Goal: Task Accomplishment & Management: Manage account settings

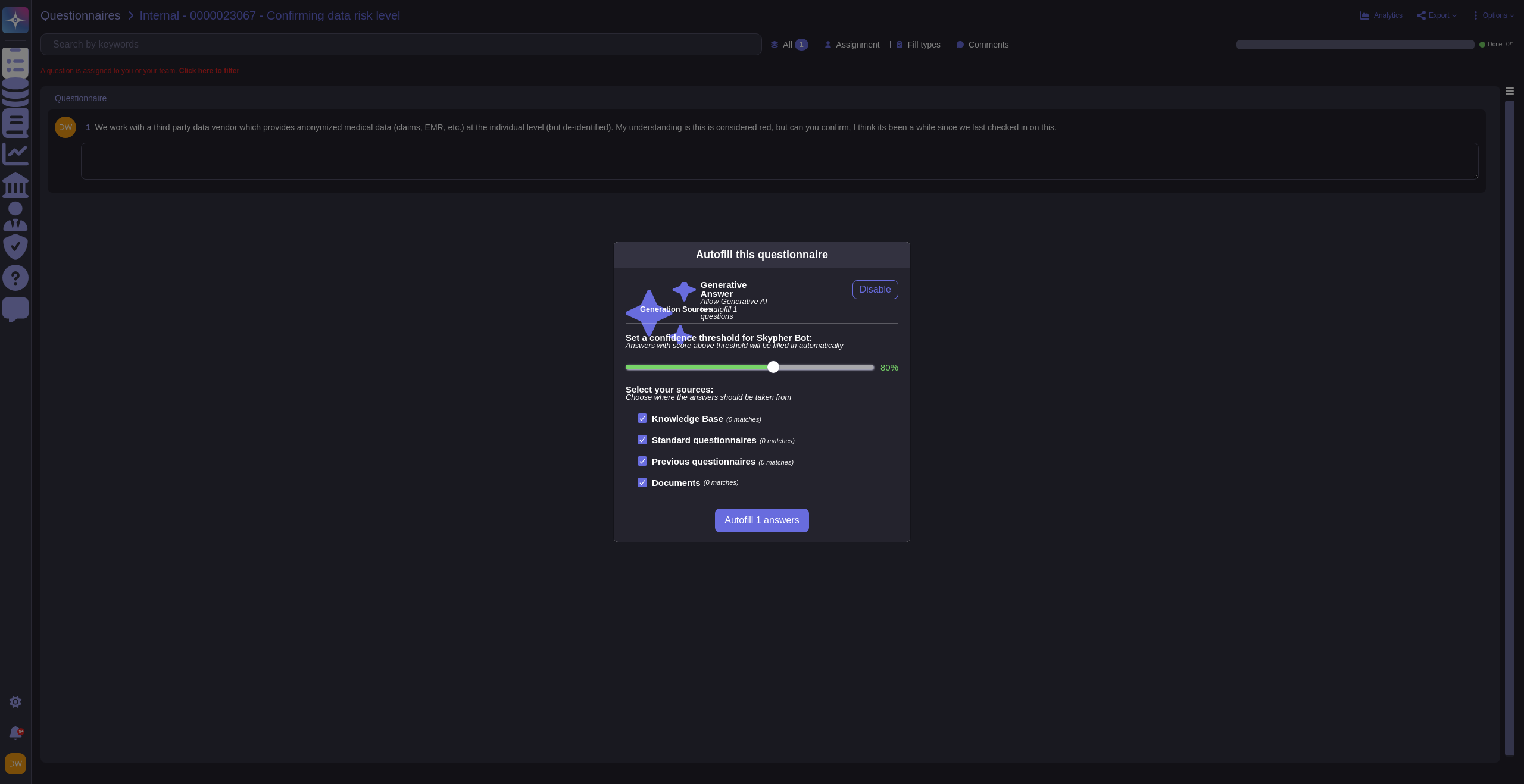
click at [482, 455] on div "Autofill this questionnaire Generative Answer Allow Generative AI to autofill 1…" at bounding box center [762, 392] width 1524 height 784
click at [367, 273] on div "Autofill this questionnaire Generative Answer Allow Generative AI to autofill 1…" at bounding box center [762, 392] width 1524 height 784
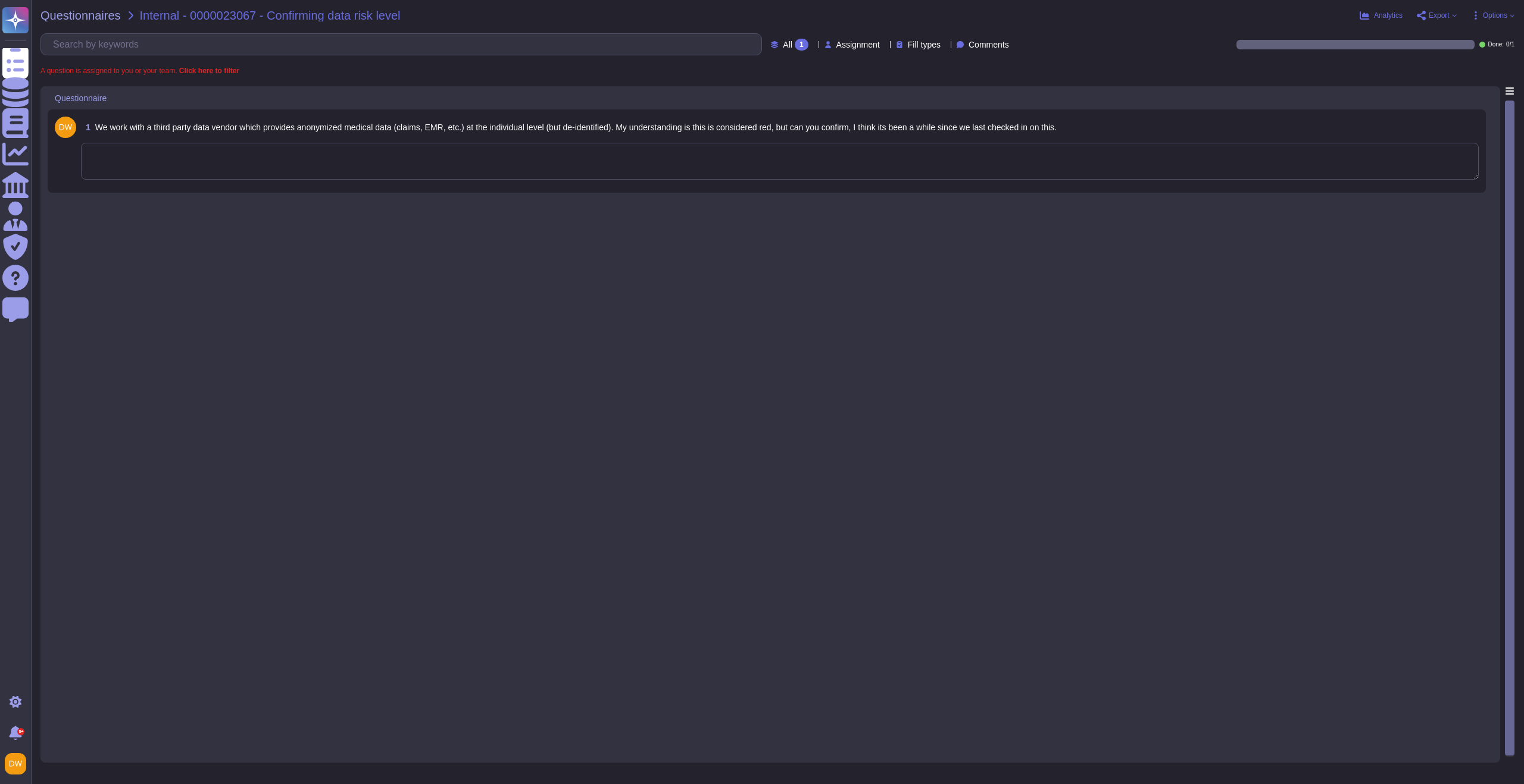
click at [731, 165] on textarea at bounding box center [780, 161] width 1398 height 37
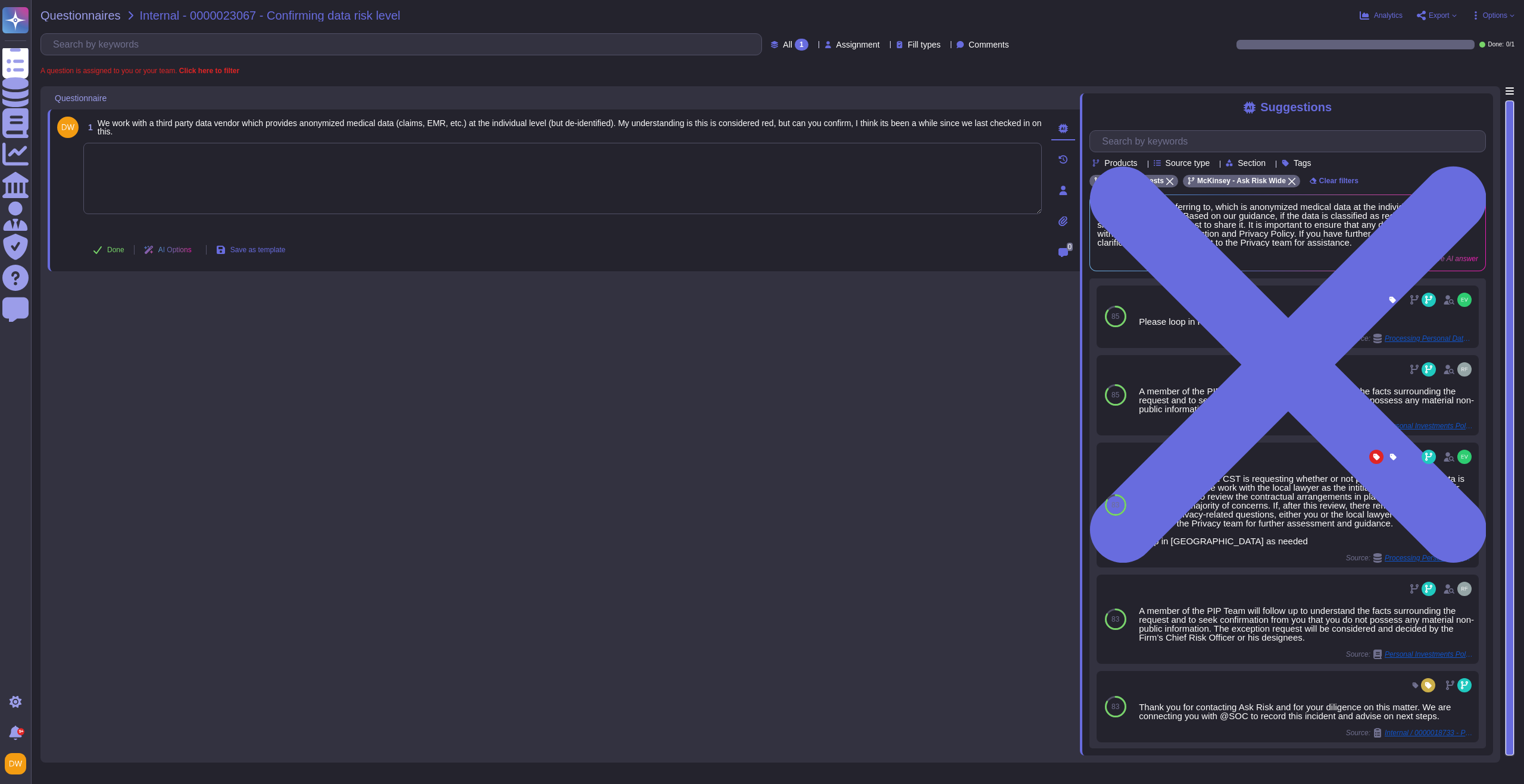
paste textarea "For your awareness, I’m sharing with you the Data Classification Reference tabl…"
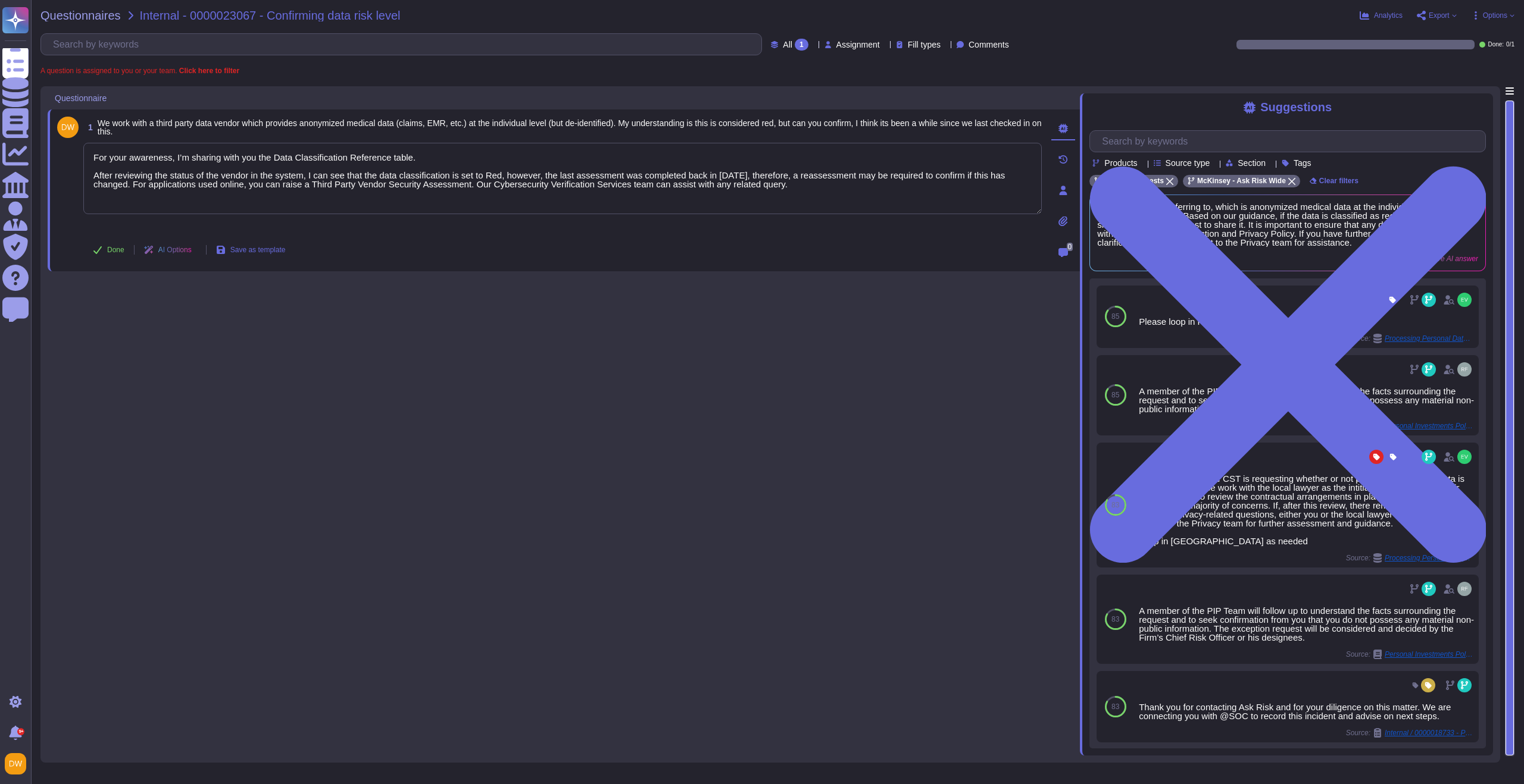
type textarea "For your awareness, I’m sharing with you the Data Classification Reference tabl…"
click at [308, 377] on div "1 We work with a third party data vendor which provides anonymized medical data…" at bounding box center [563, 421] width 1033 height 670
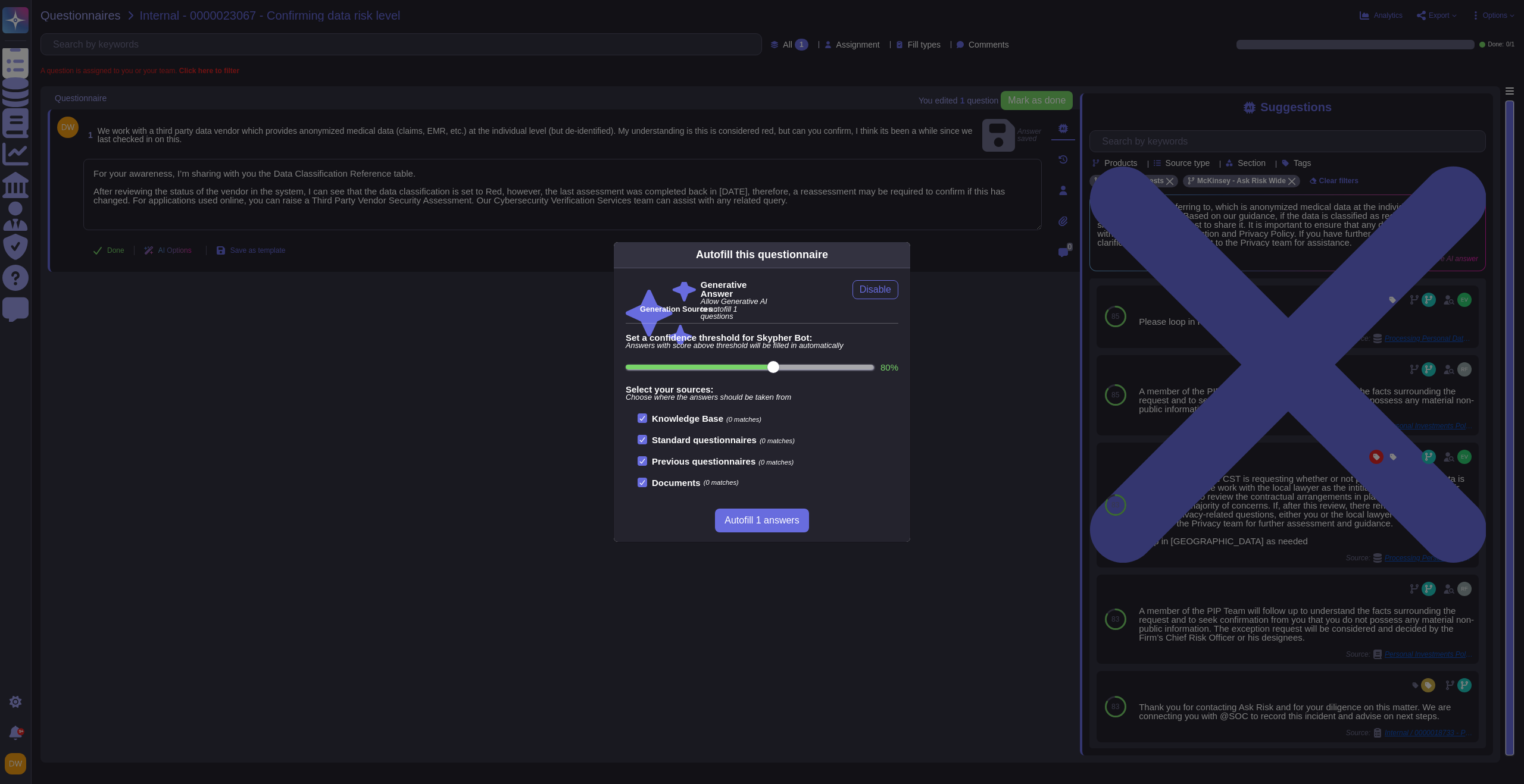
click at [349, 341] on div "Autofill this questionnaire Generative Answer Allow Generative AI to autofill 1…" at bounding box center [762, 392] width 1524 height 784
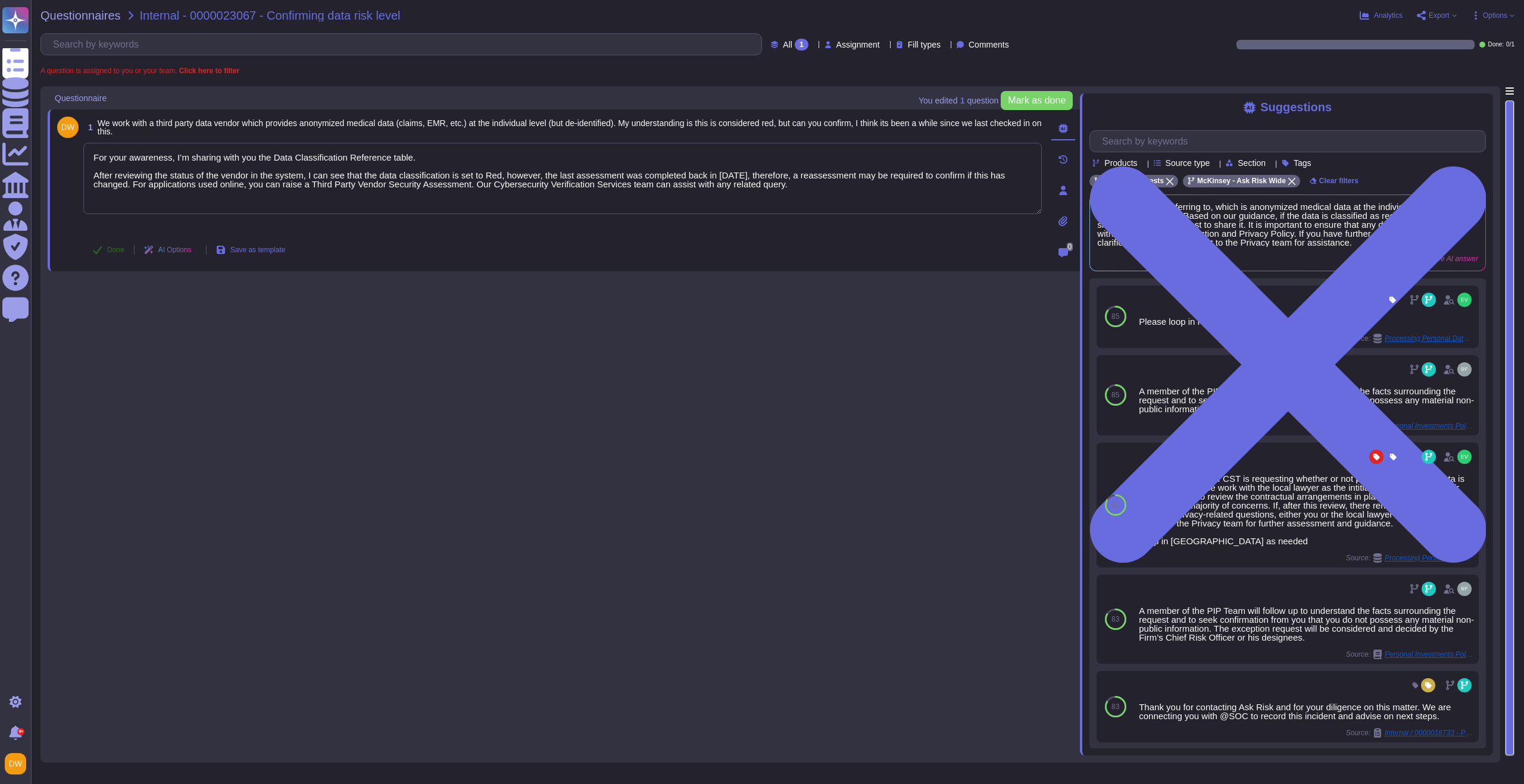
click at [104, 252] on button "Done" at bounding box center [108, 249] width 50 height 24
click at [97, 14] on span "Questionnaires" at bounding box center [80, 16] width 80 height 12
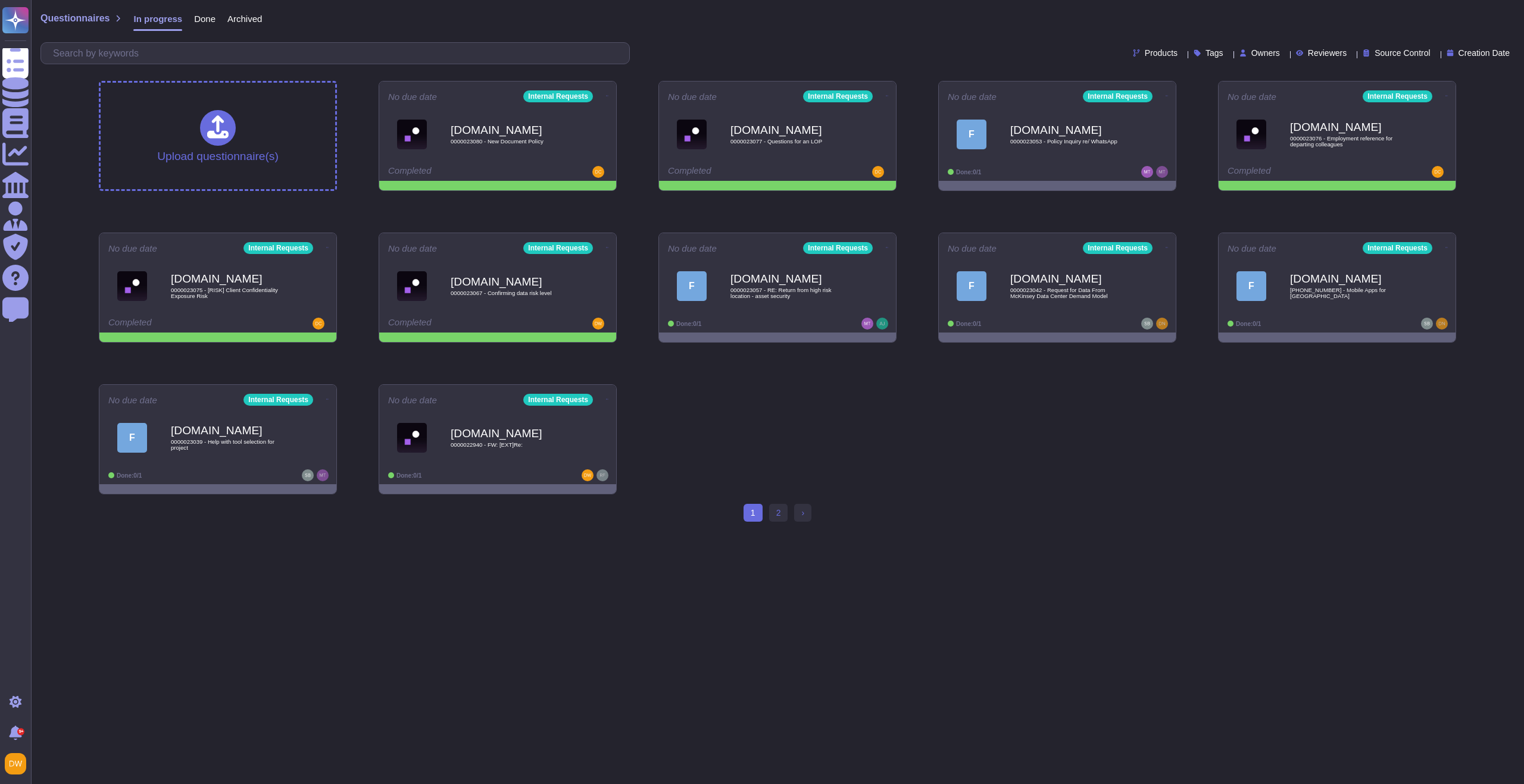
click at [622, 215] on div "Upload questionnaire(s) No due date Internal Requests [DOMAIN_NAME] 0000023080 …" at bounding box center [777, 288] width 1376 height 433
click at [782, 517] on link "2" at bounding box center [779, 513] width 19 height 18
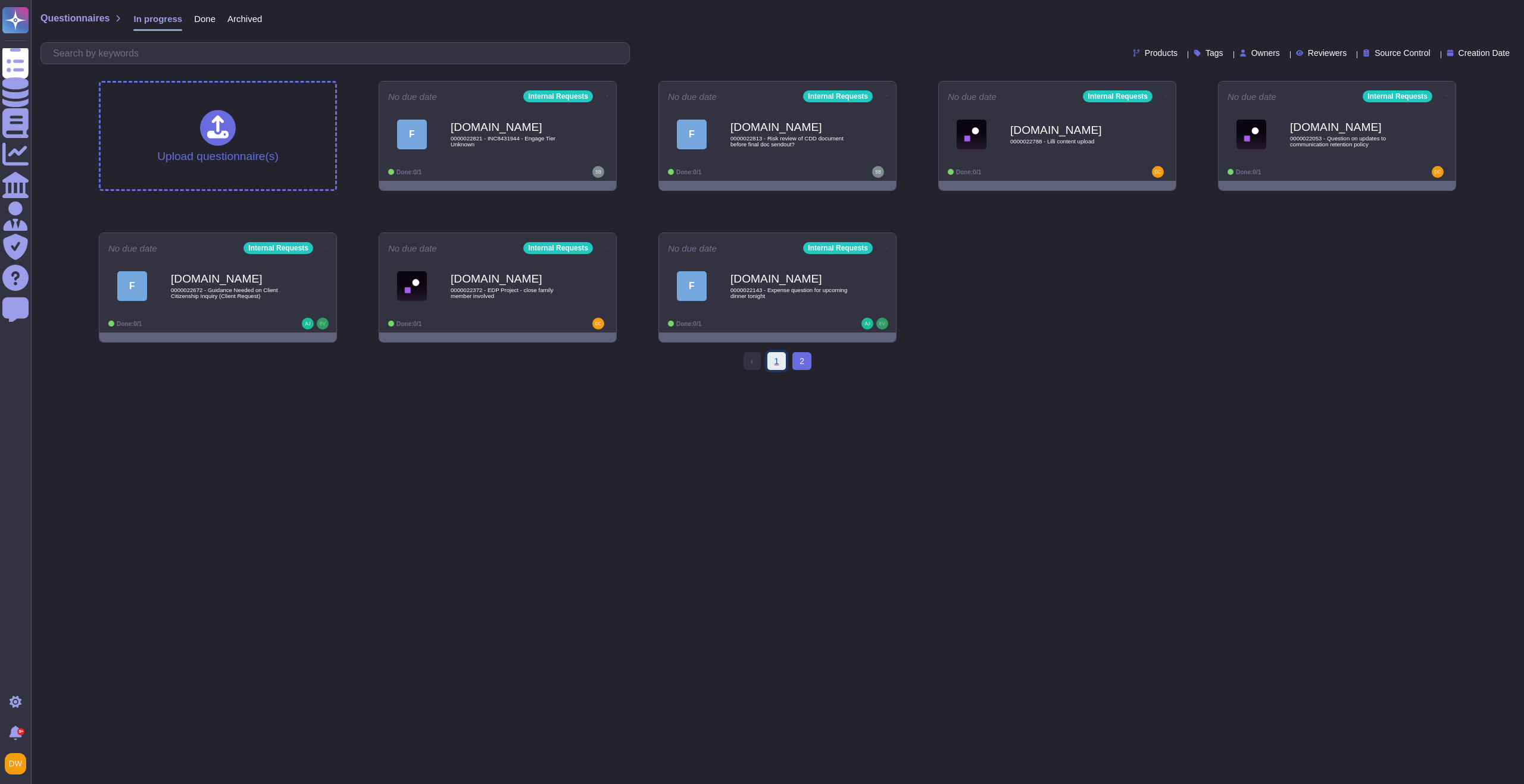
click at [775, 366] on link "1" at bounding box center [777, 361] width 19 height 18
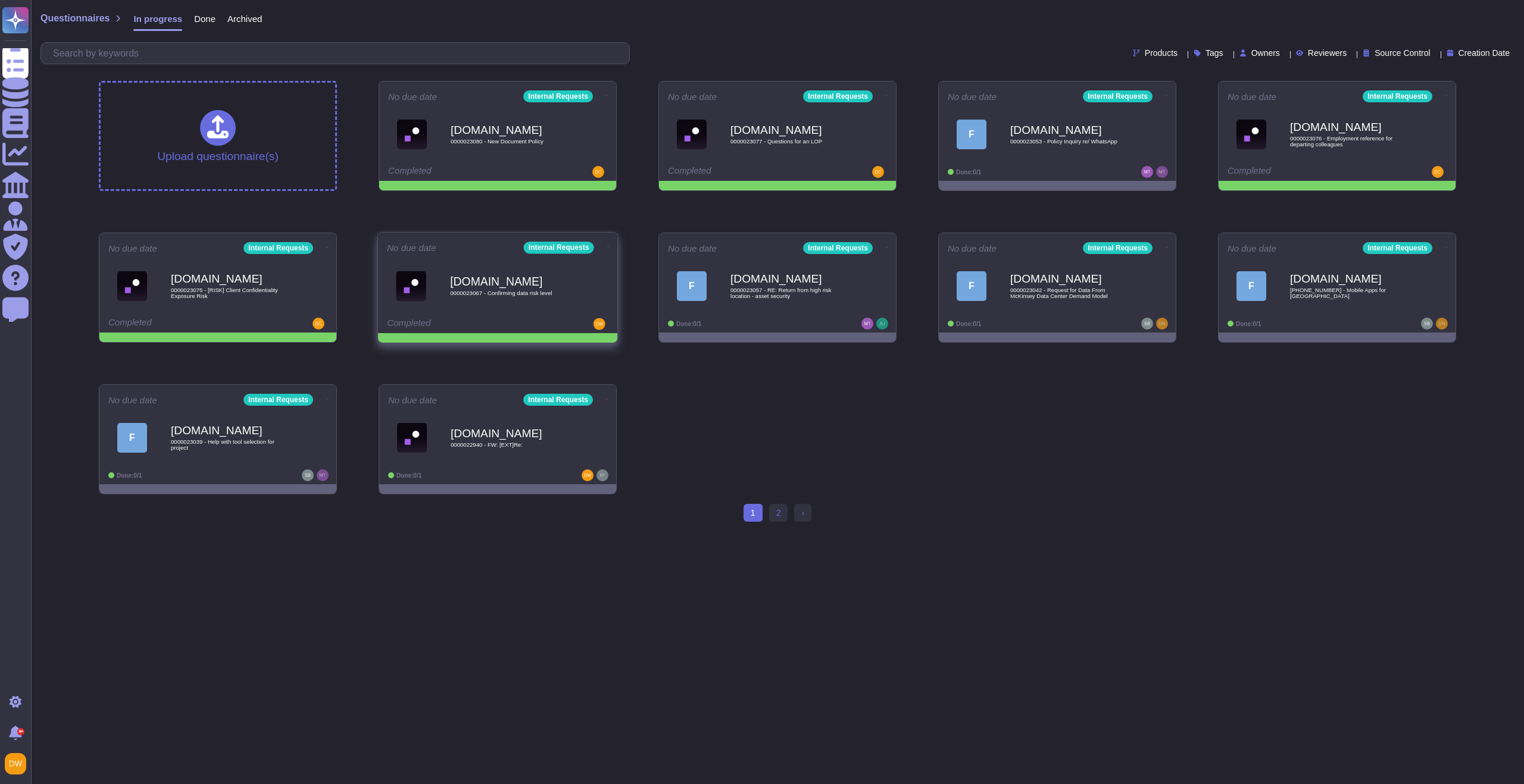
click at [607, 247] on icon at bounding box center [608, 246] width 3 height 3
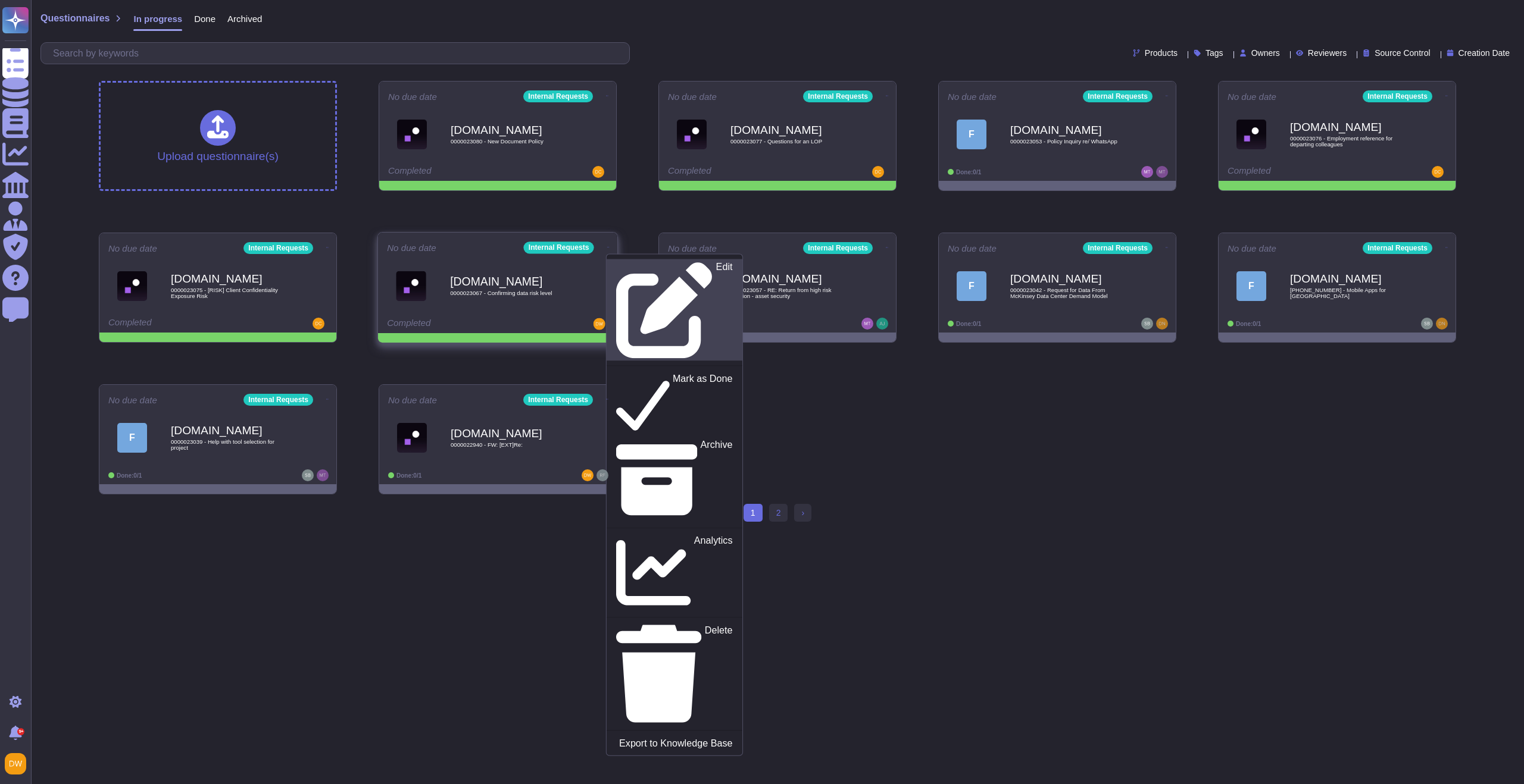
click at [717, 267] on p "Edit" at bounding box center [725, 311] width 17 height 97
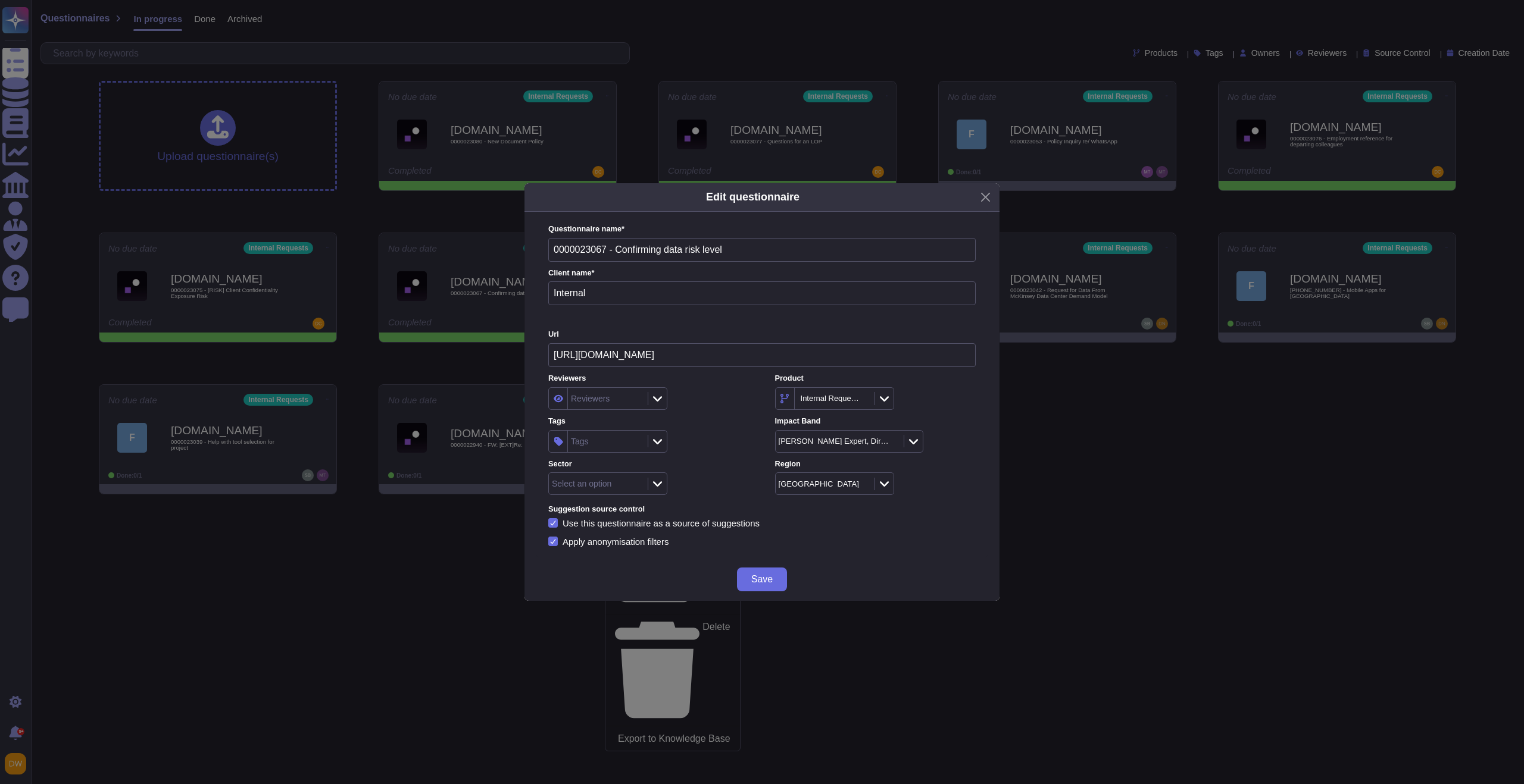
click at [659, 429] on div "Tags Tags" at bounding box center [649, 435] width 201 height 37
drag, startPoint x: 659, startPoint y: 436, endPoint x: 652, endPoint y: 437, distance: 7.1
click at [659, 436] on div at bounding box center [658, 441] width 19 height 13
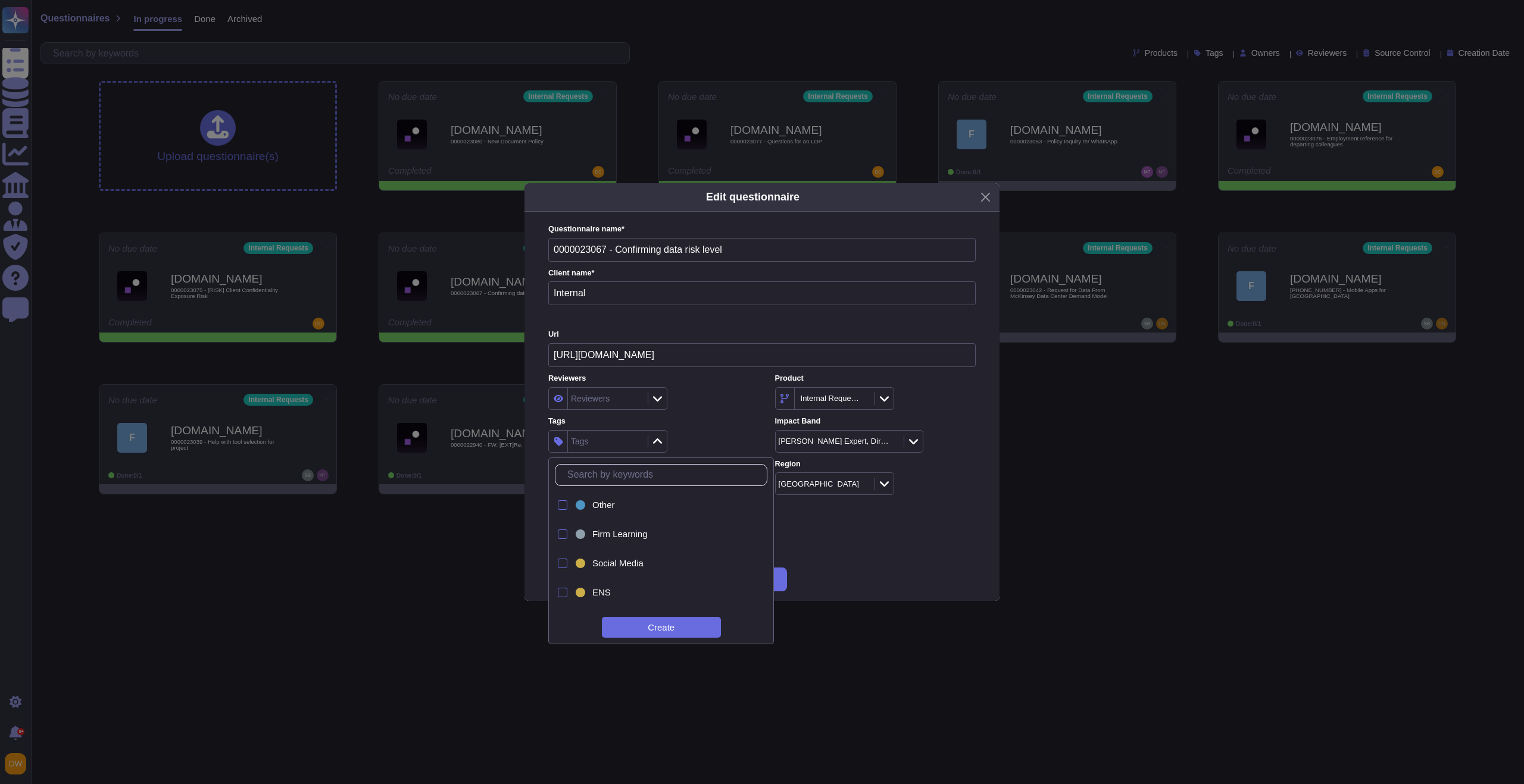
click at [731, 424] on label "Tags" at bounding box center [649, 421] width 201 height 8
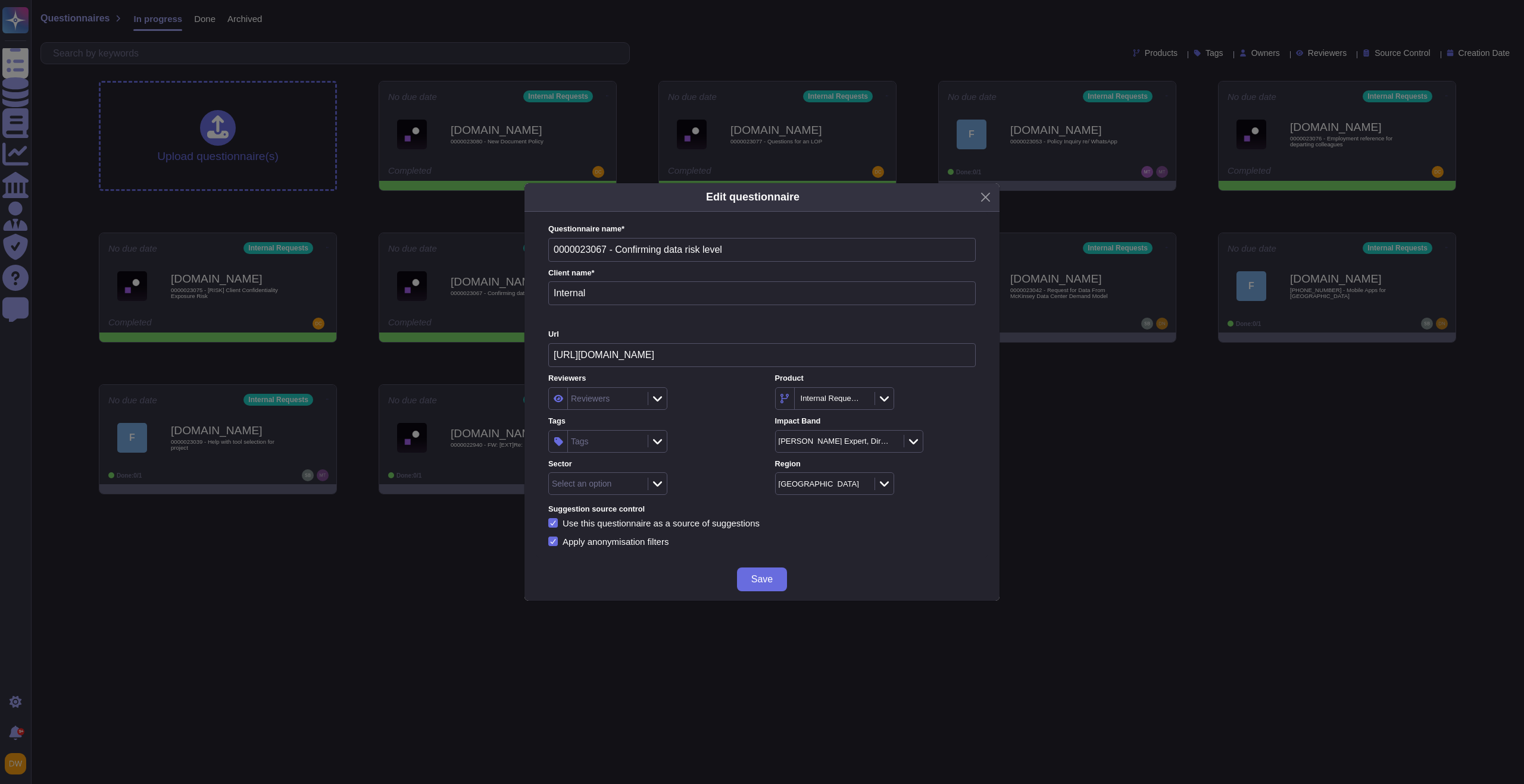
click at [666, 479] on div at bounding box center [658, 484] width 19 height 13
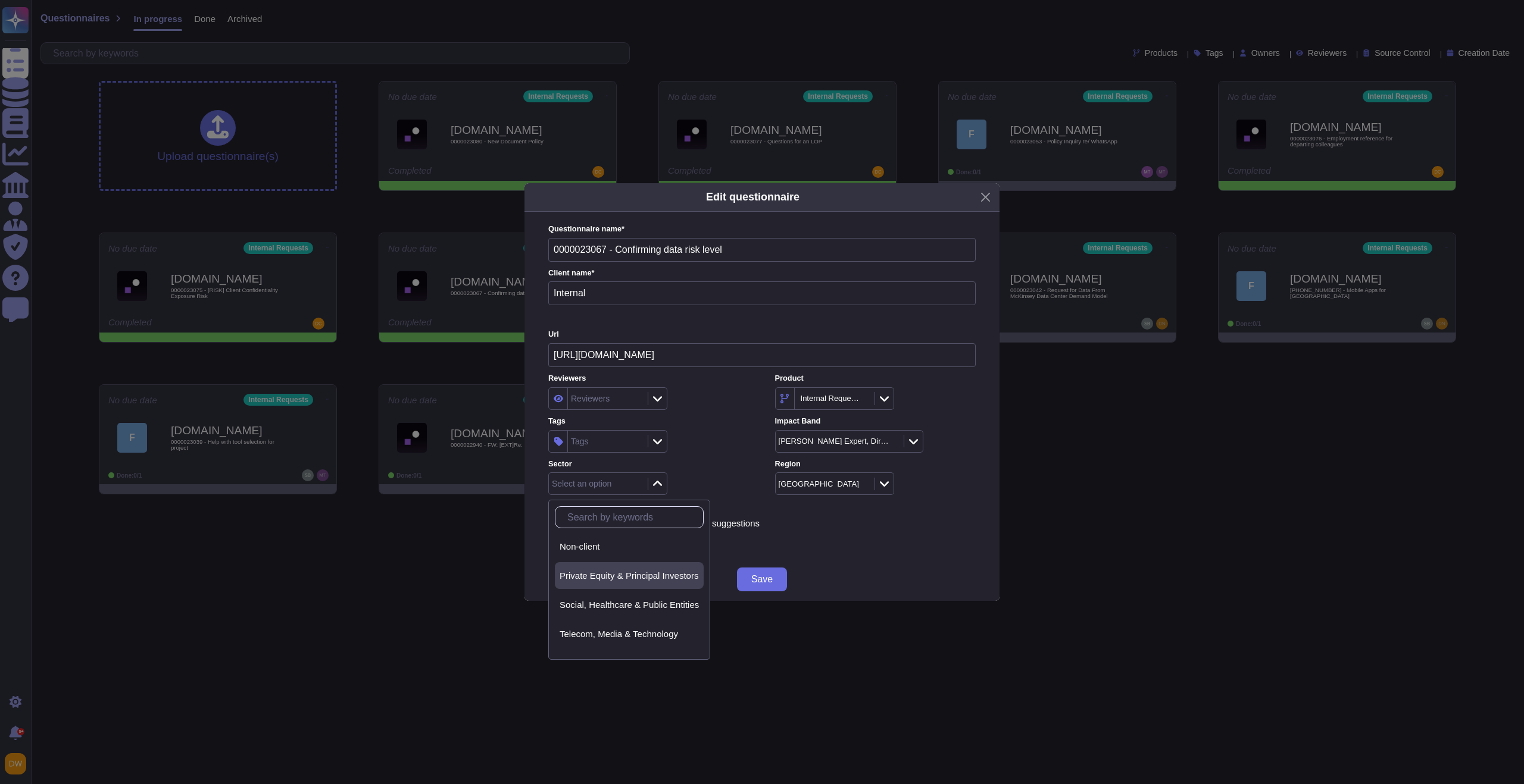
scroll to position [183, 0]
click at [646, 539] on div "Non-client" at bounding box center [629, 539] width 139 height 11
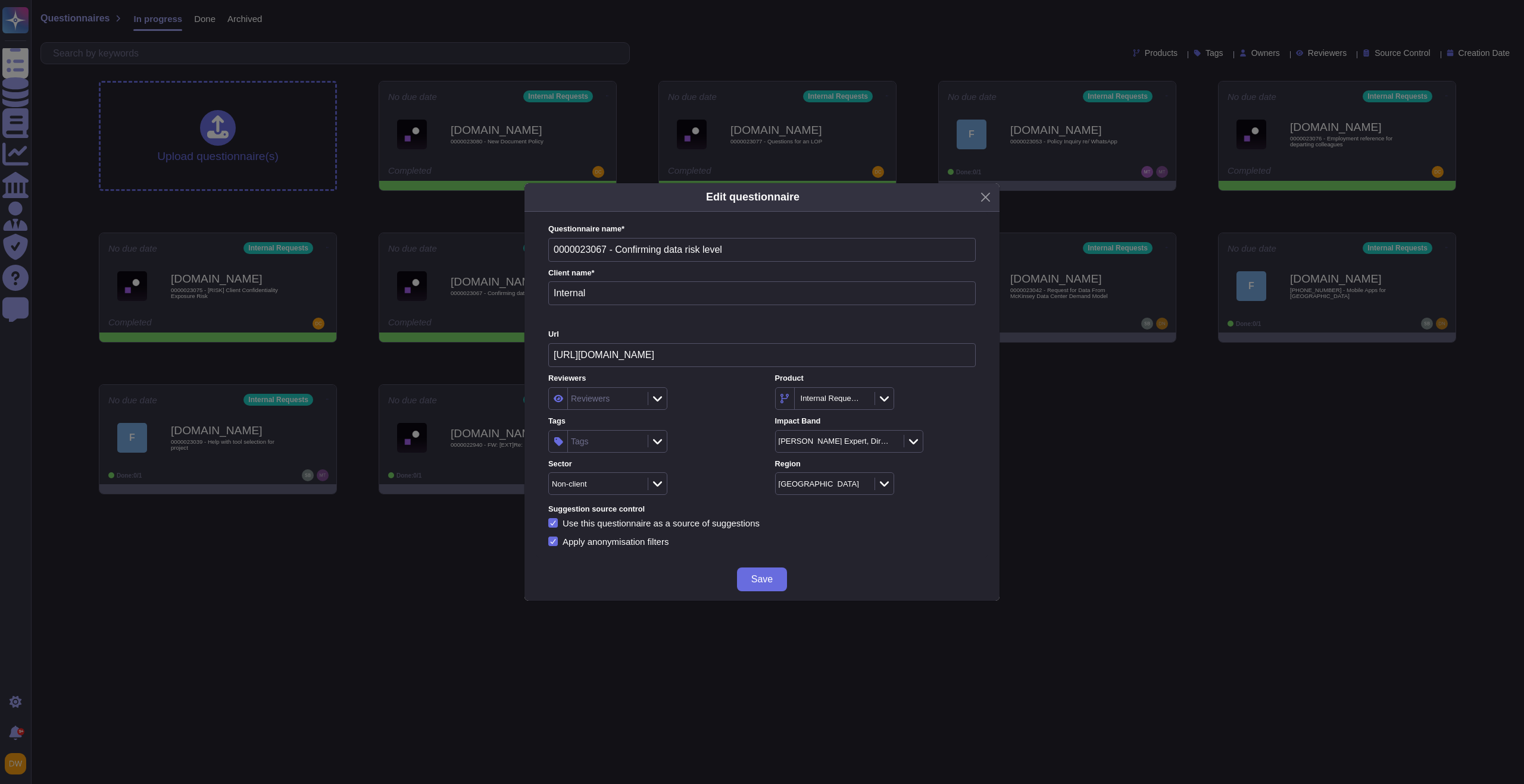
click at [655, 439] on icon at bounding box center [658, 442] width 9 height 12
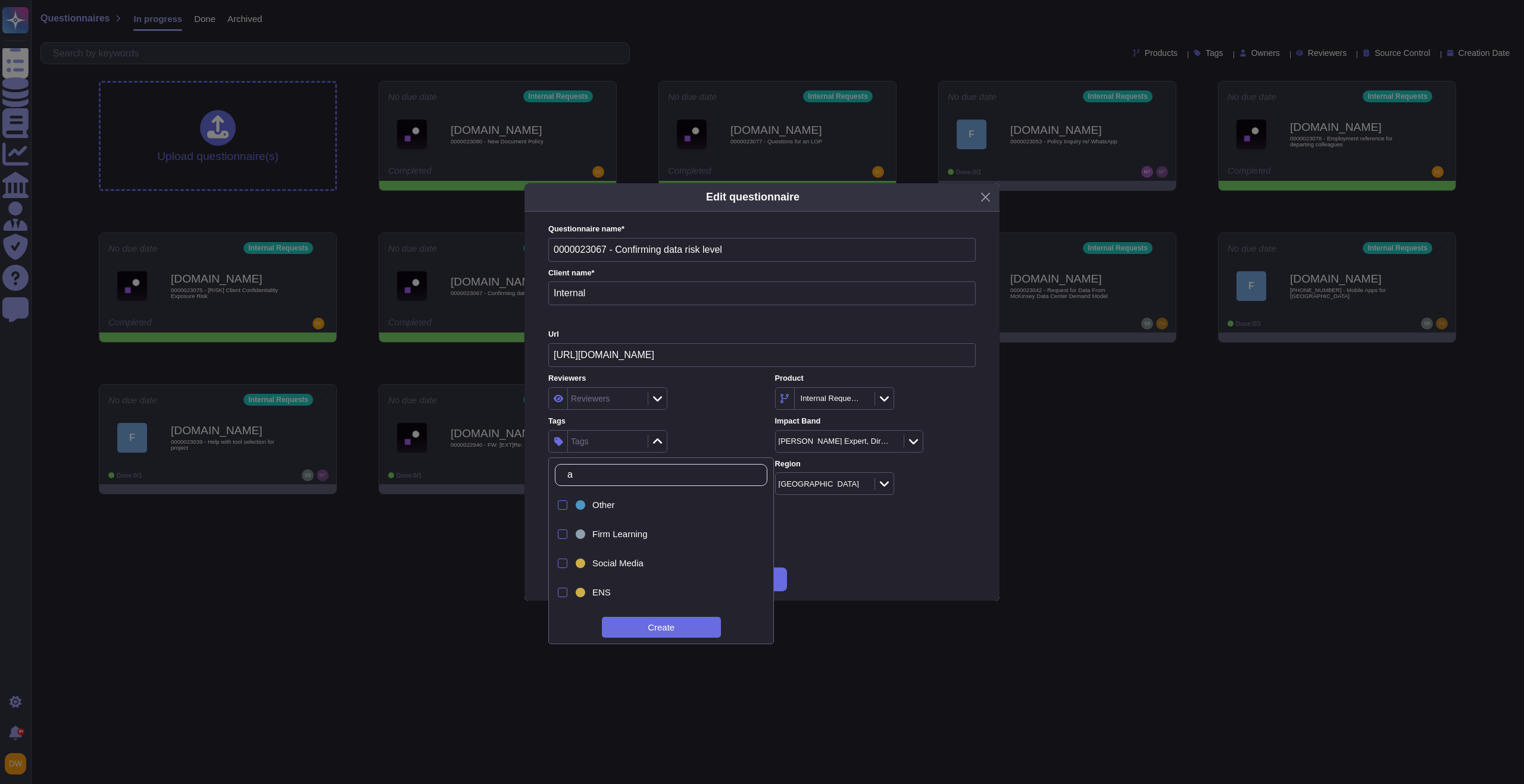
type input "as"
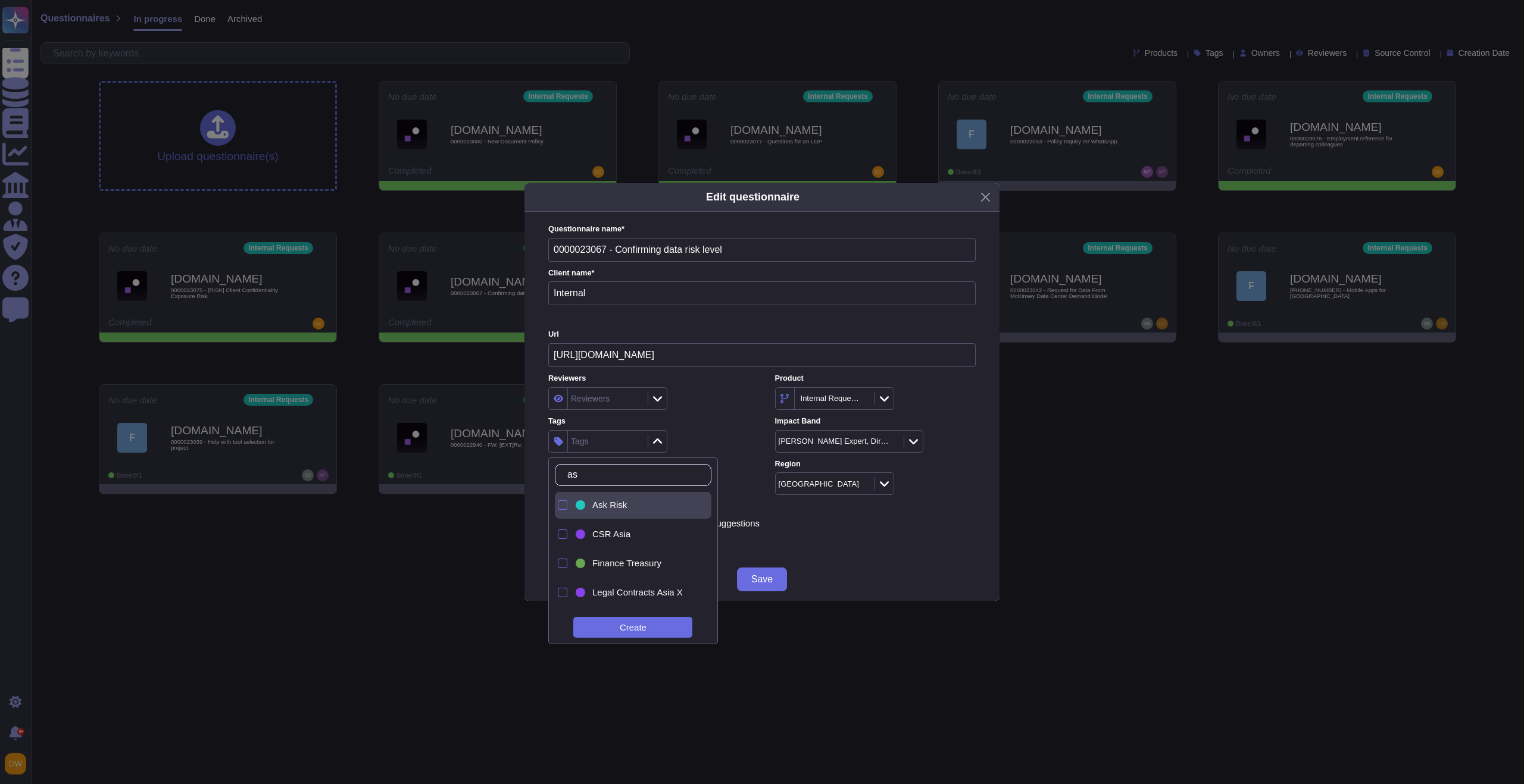
click at [649, 510] on div "Ask Risk" at bounding box center [644, 505] width 102 height 11
click at [696, 429] on div "Tags Ask Risk" at bounding box center [649, 435] width 201 height 37
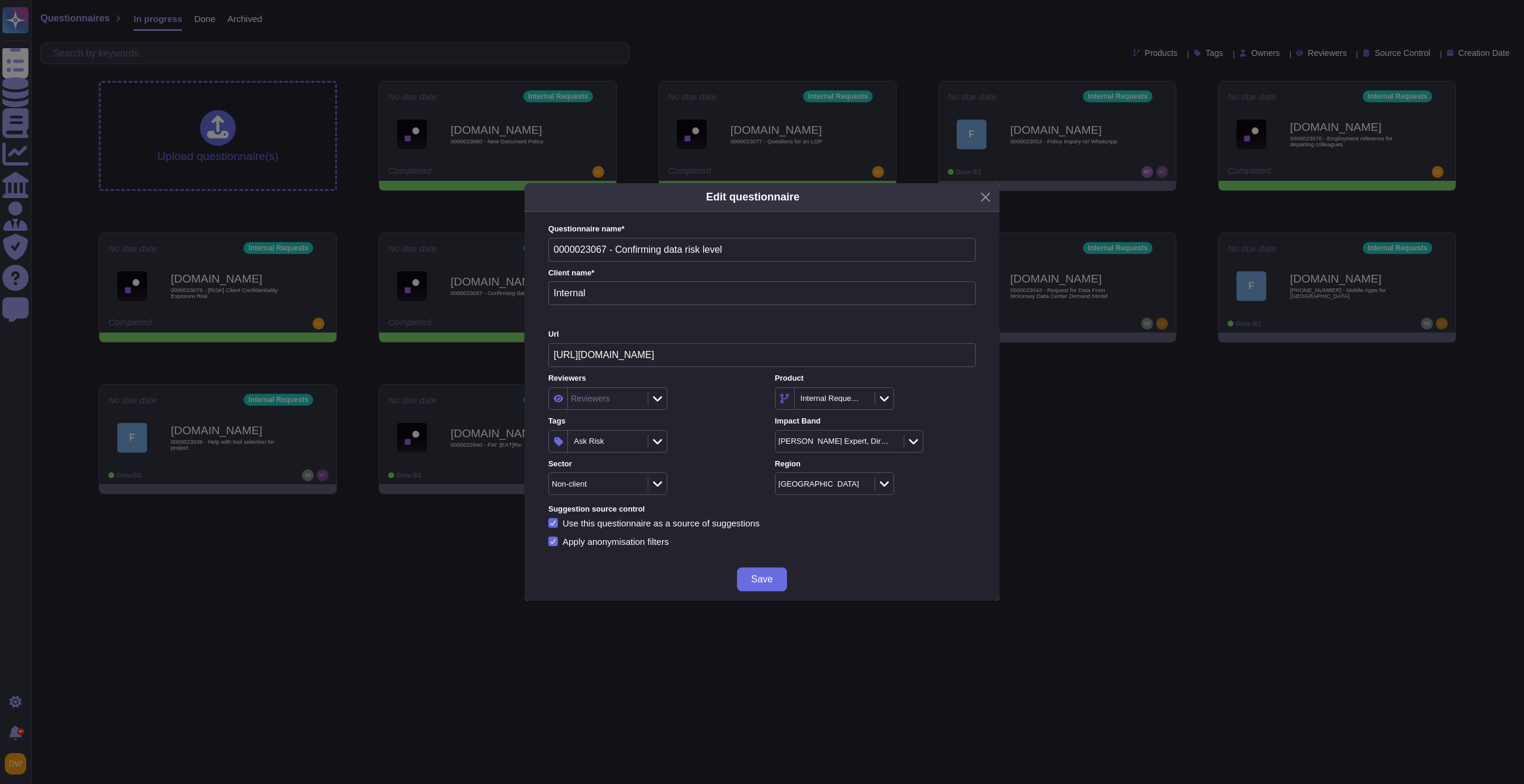
click at [756, 577] on span "Save" at bounding box center [762, 579] width 21 height 10
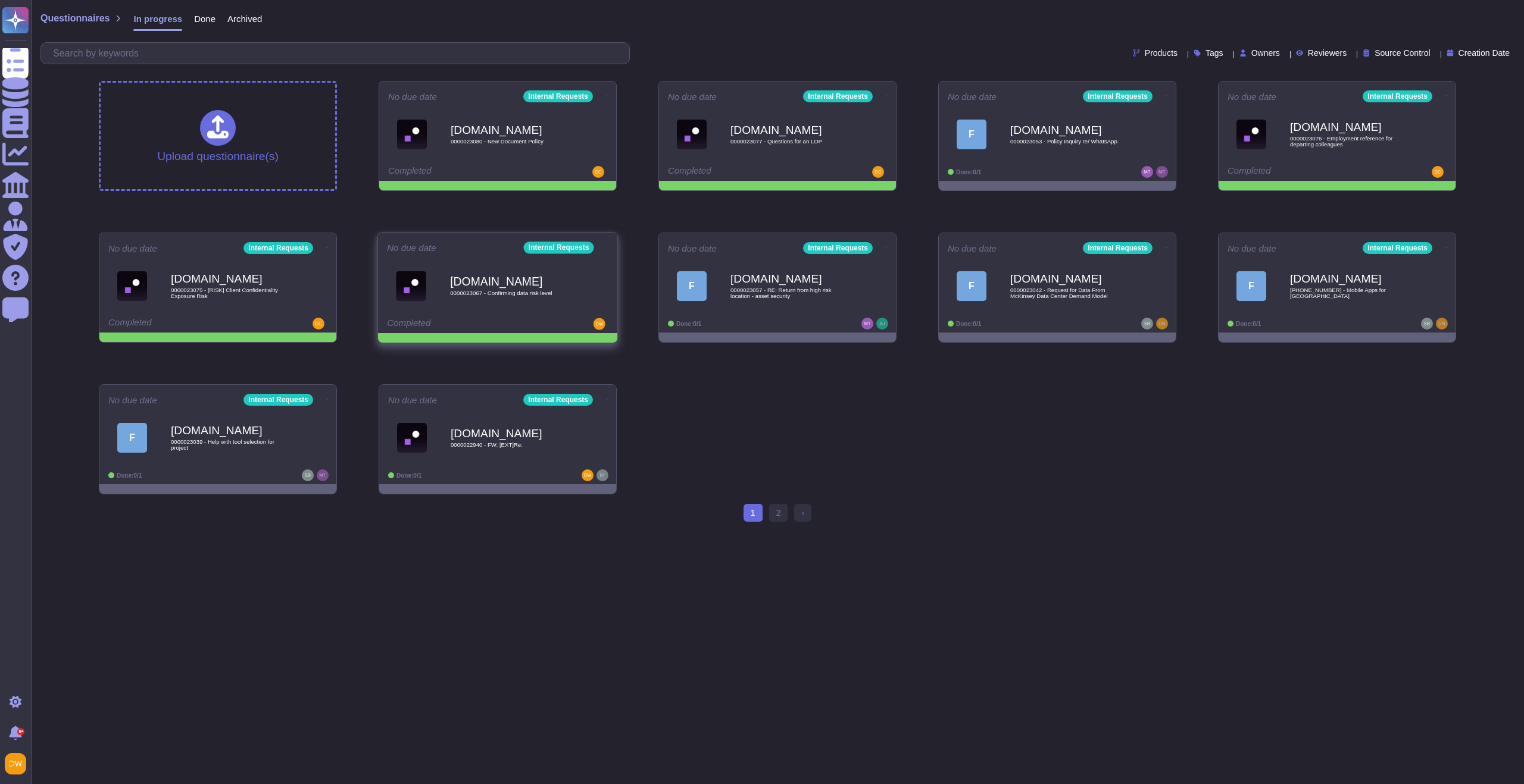
click at [607, 247] on icon at bounding box center [608, 247] width 3 height 1
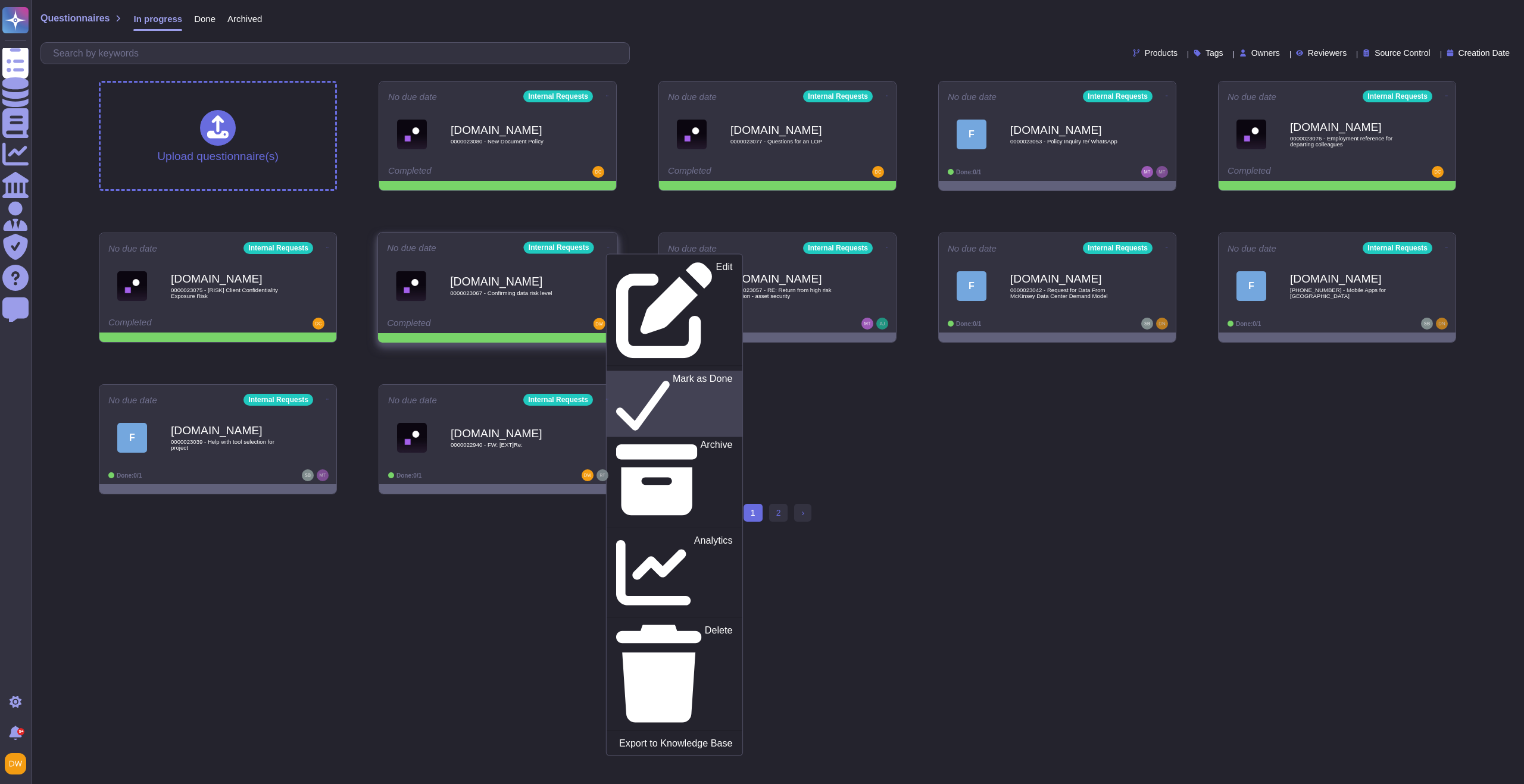
click at [673, 374] on p "Mark as Done" at bounding box center [703, 404] width 60 height 61
